Goal: Task Accomplishment & Management: Manage account settings

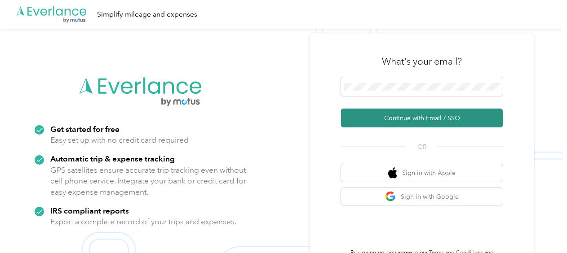
click at [422, 113] on button "Continue with Email / SSO" at bounding box center [422, 118] width 162 height 19
click at [418, 115] on button "Continue with Email / SSO" at bounding box center [422, 118] width 162 height 19
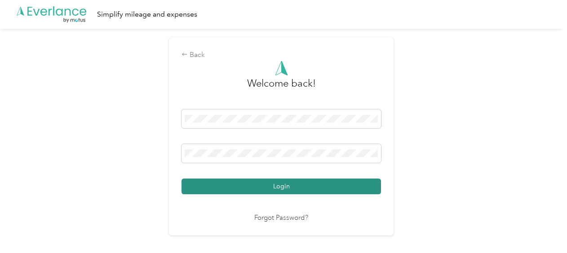
click at [291, 184] on button "Login" at bounding box center [280, 187] width 199 height 16
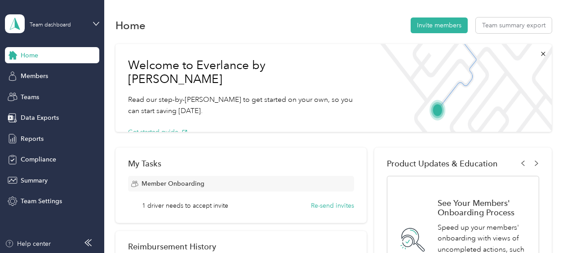
click at [35, 107] on div "Home Members Teams Data Exports Reports Compliance Summary Team Settings" at bounding box center [52, 128] width 94 height 163
click at [34, 98] on span "Teams" at bounding box center [30, 97] width 18 height 9
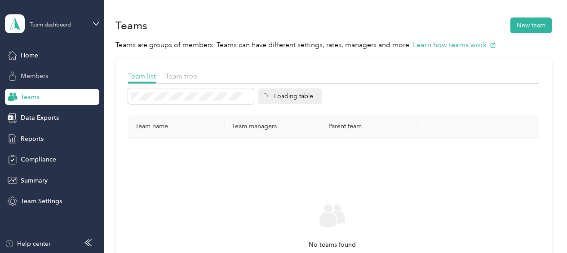
click at [32, 74] on span "Members" at bounding box center [34, 75] width 27 height 9
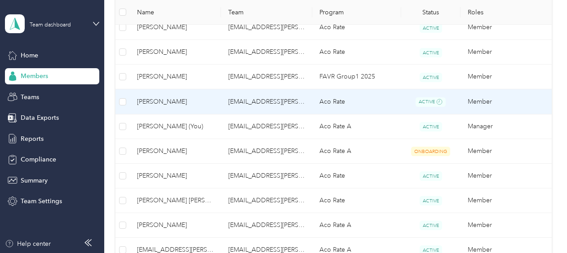
scroll to position [449, 0]
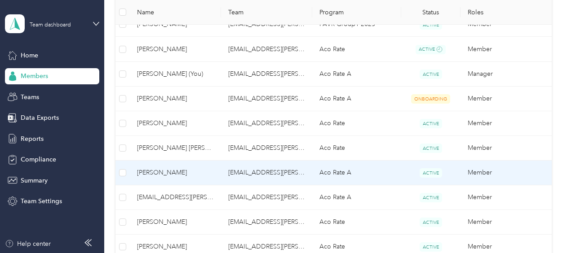
click at [224, 175] on td "[EMAIL_ADDRESS][PERSON_NAME][DOMAIN_NAME]" at bounding box center [266, 173] width 91 height 25
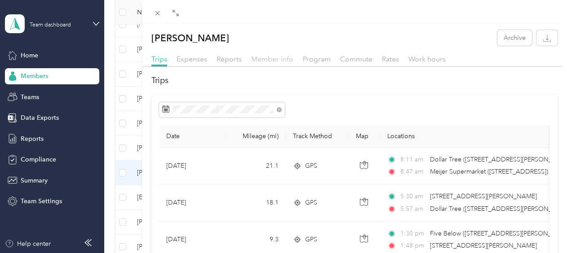
click at [260, 59] on span "Member info" at bounding box center [272, 59] width 42 height 9
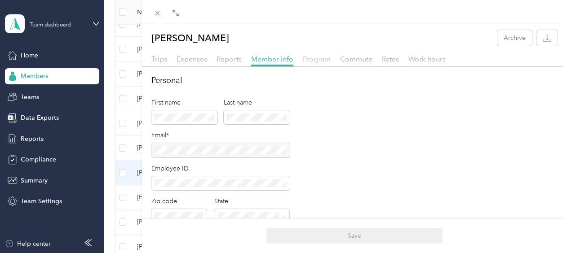
click at [316, 56] on span "Program" at bounding box center [317, 59] width 28 height 9
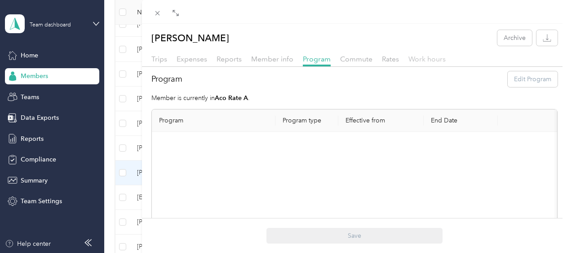
click at [417, 60] on span "Work hours" at bounding box center [426, 59] width 37 height 9
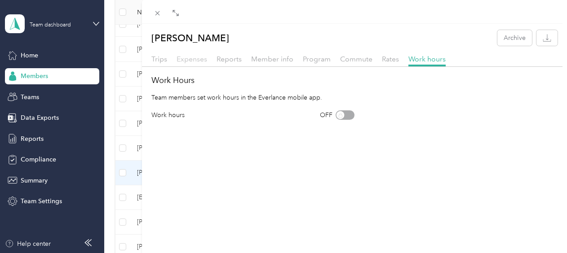
click at [181, 59] on span "Expenses" at bounding box center [192, 59] width 31 height 9
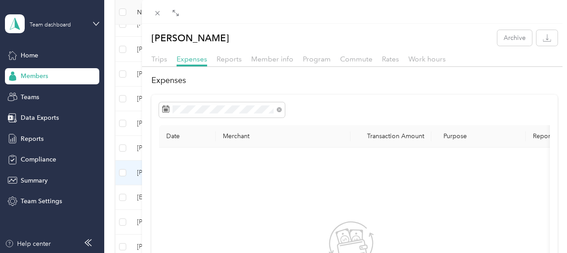
click at [216, 54] on div "Trips Expenses Reports Member info Program Commute Rates Work hours" at bounding box center [354, 60] width 425 height 13
click at [223, 59] on span "Reports" at bounding box center [229, 59] width 25 height 9
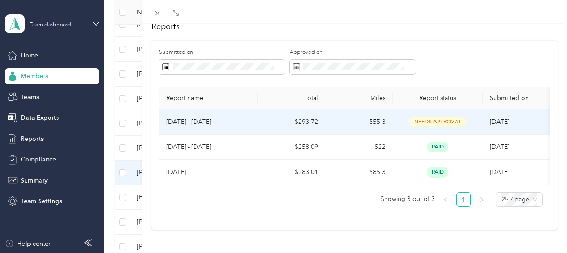
scroll to position [66, 0]
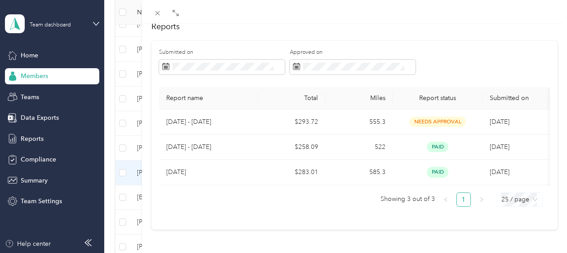
click at [527, 195] on span "25 / page" at bounding box center [519, 199] width 36 height 13
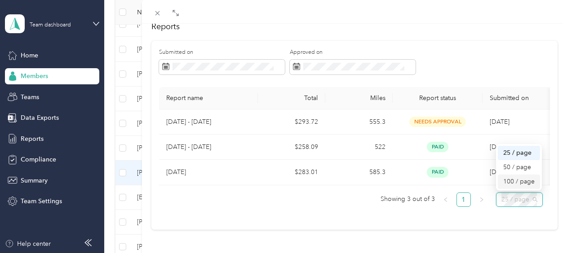
click at [508, 177] on div "100 / page" at bounding box center [519, 182] width 32 height 10
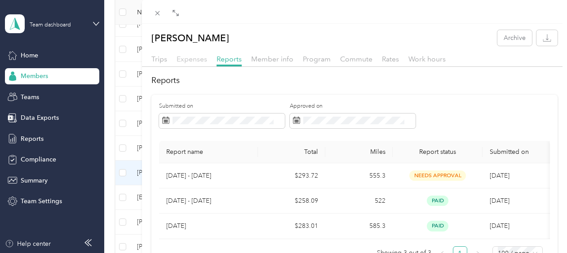
click at [182, 58] on span "Expenses" at bounding box center [192, 59] width 31 height 9
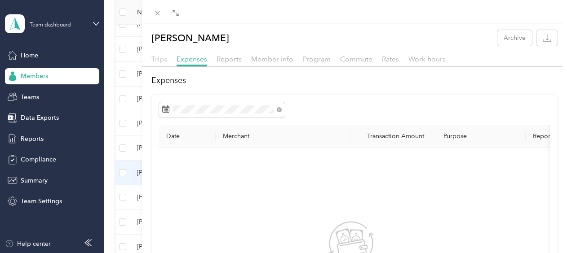
click at [156, 60] on span "Trips" at bounding box center [159, 59] width 16 height 9
